Goal: Find contact information: Find contact information

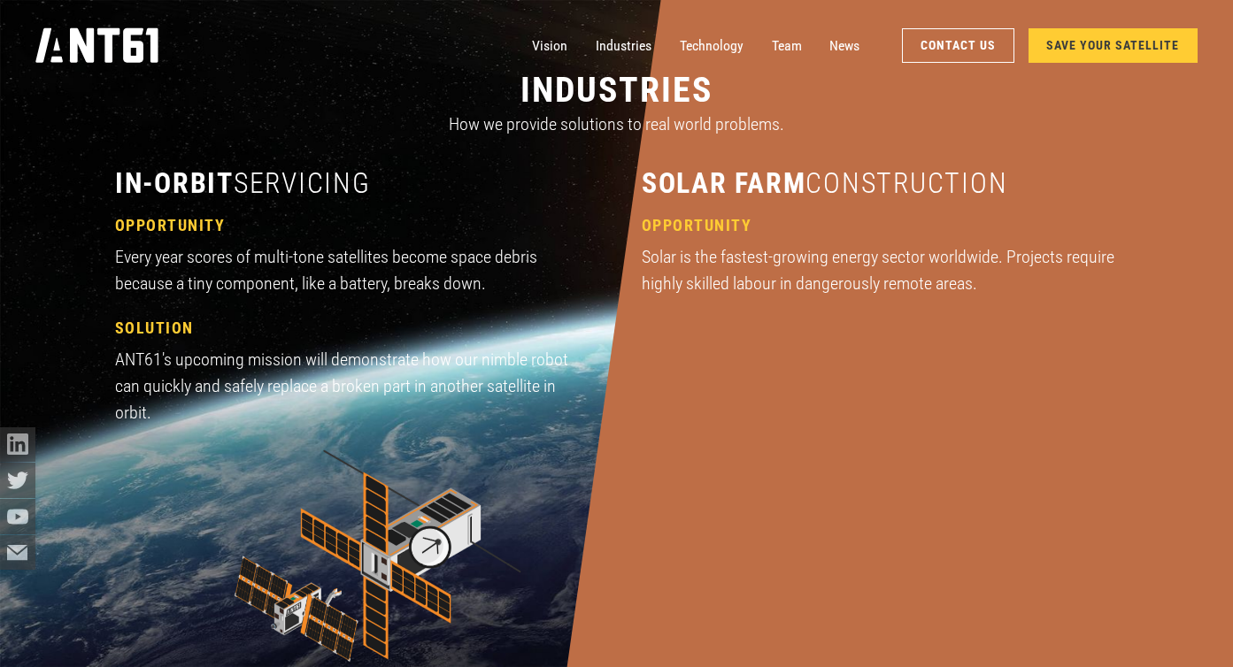
scroll to position [1668, 0]
click at [606, 43] on link "Industries" at bounding box center [624, 45] width 56 height 35
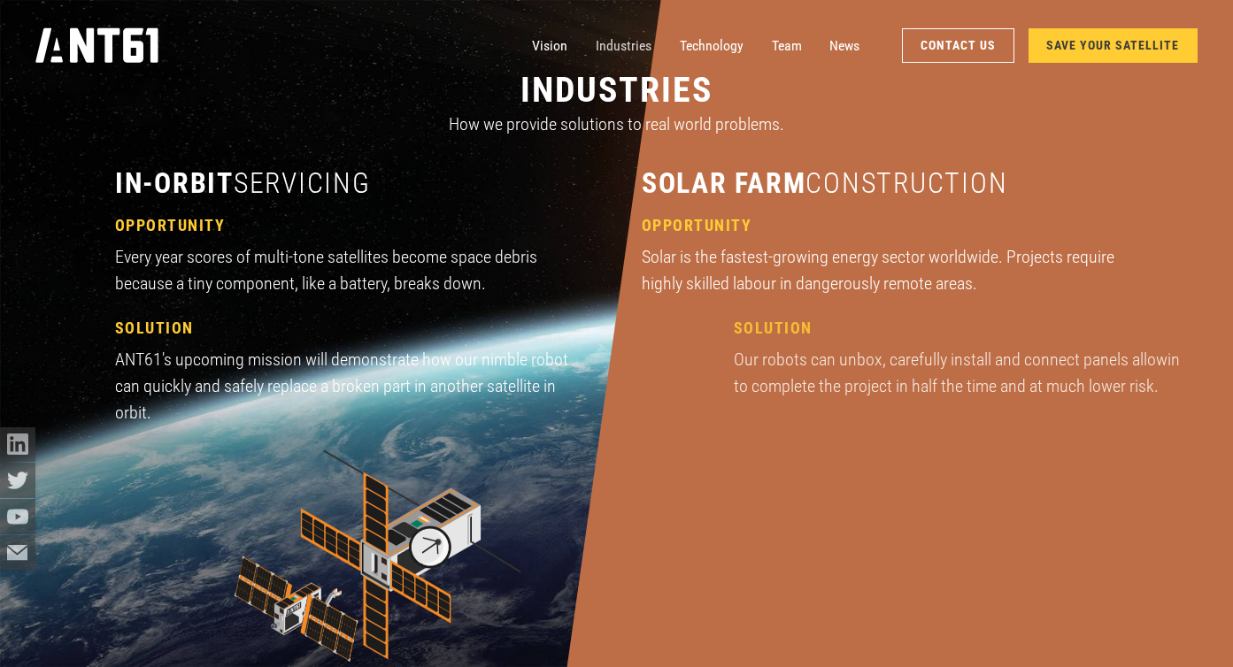
scroll to position [1991, 0]
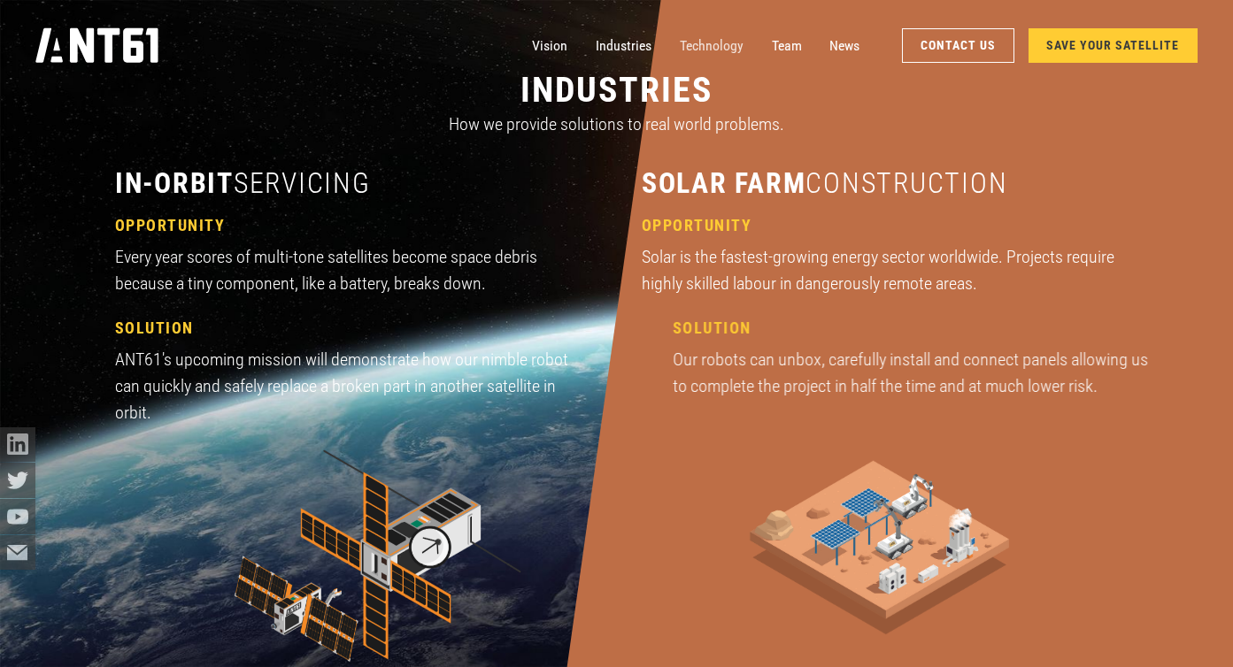
click at [724, 43] on link "Technology" at bounding box center [712, 45] width 64 height 35
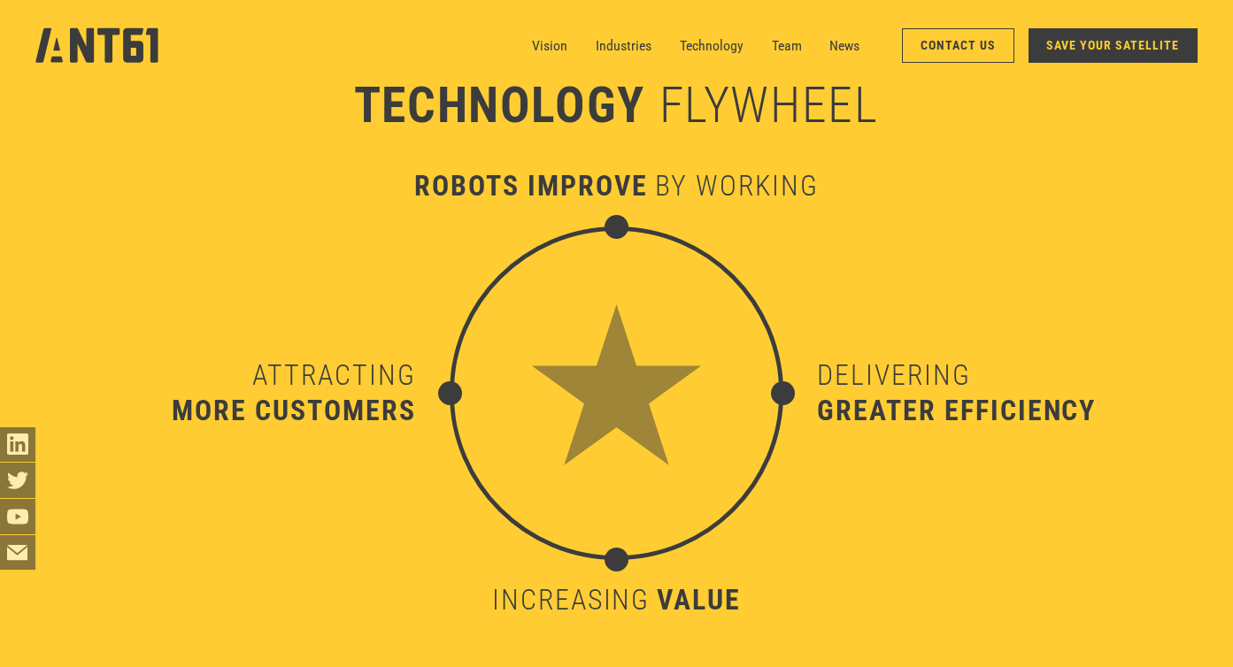
scroll to position [6769, 0]
click at [700, 47] on link "Technology" at bounding box center [712, 45] width 64 height 35
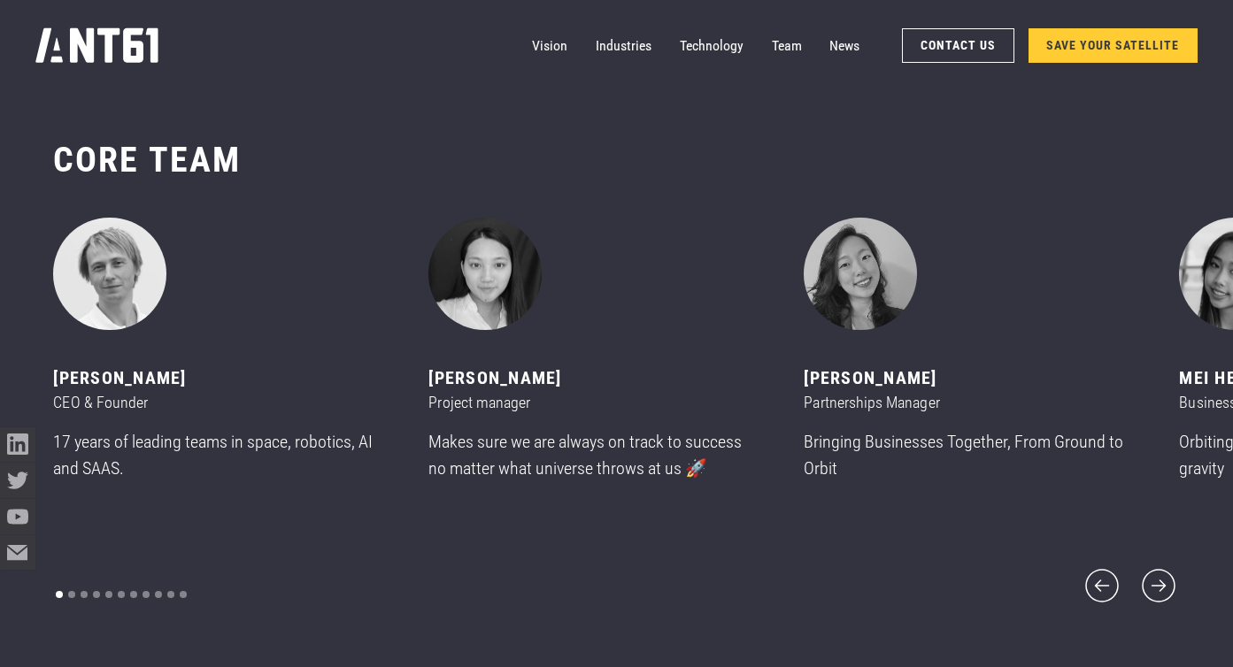
scroll to position [7971, 0]
drag, startPoint x: 965, startPoint y: 366, endPoint x: 805, endPoint y: 363, distance: 159.4
click at [805, 366] on div "[PERSON_NAME] Partnerships Manager Bringing Businesses Together, From Ground to…" at bounding box center [970, 356] width 333 height 279
click at [854, 315] on img "3 of 11" at bounding box center [860, 273] width 112 height 112
click at [102, 391] on div "[PERSON_NAME]" at bounding box center [219, 378] width 333 height 27
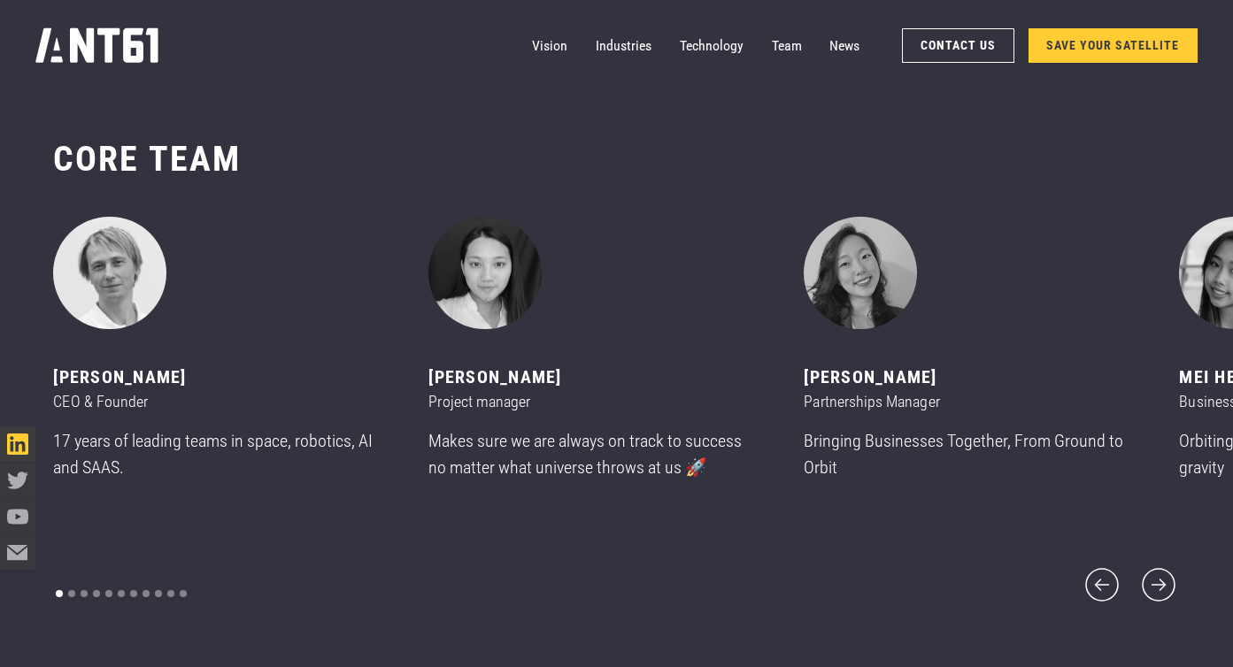
click at [7, 433] on link "LinkedIn icon" at bounding box center [17, 445] width 35 height 35
